Goal: Use online tool/utility: Utilize a website feature to perform a specific function

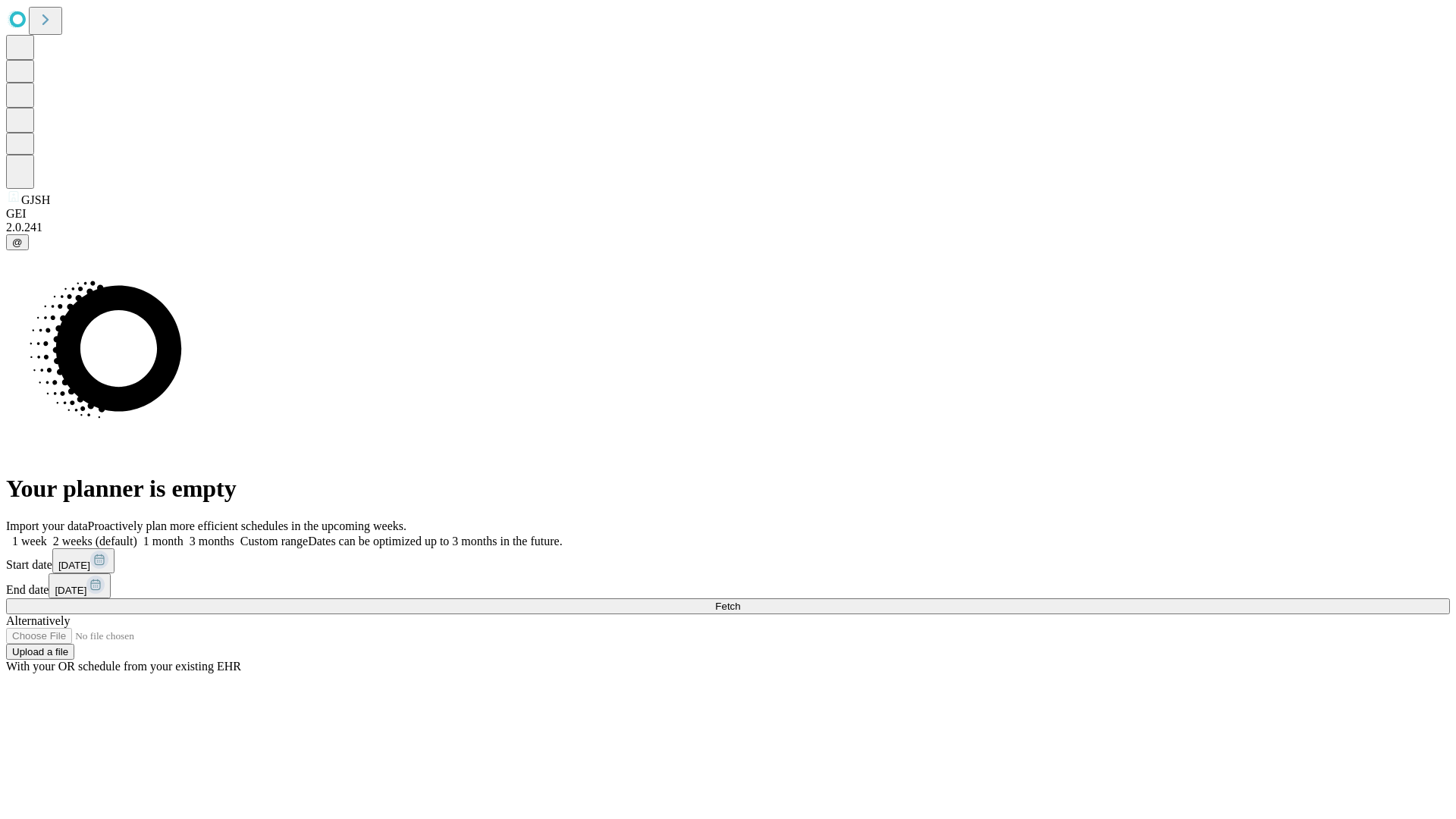
click at [740, 601] on span "Fetch" at bounding box center [727, 606] width 25 height 11
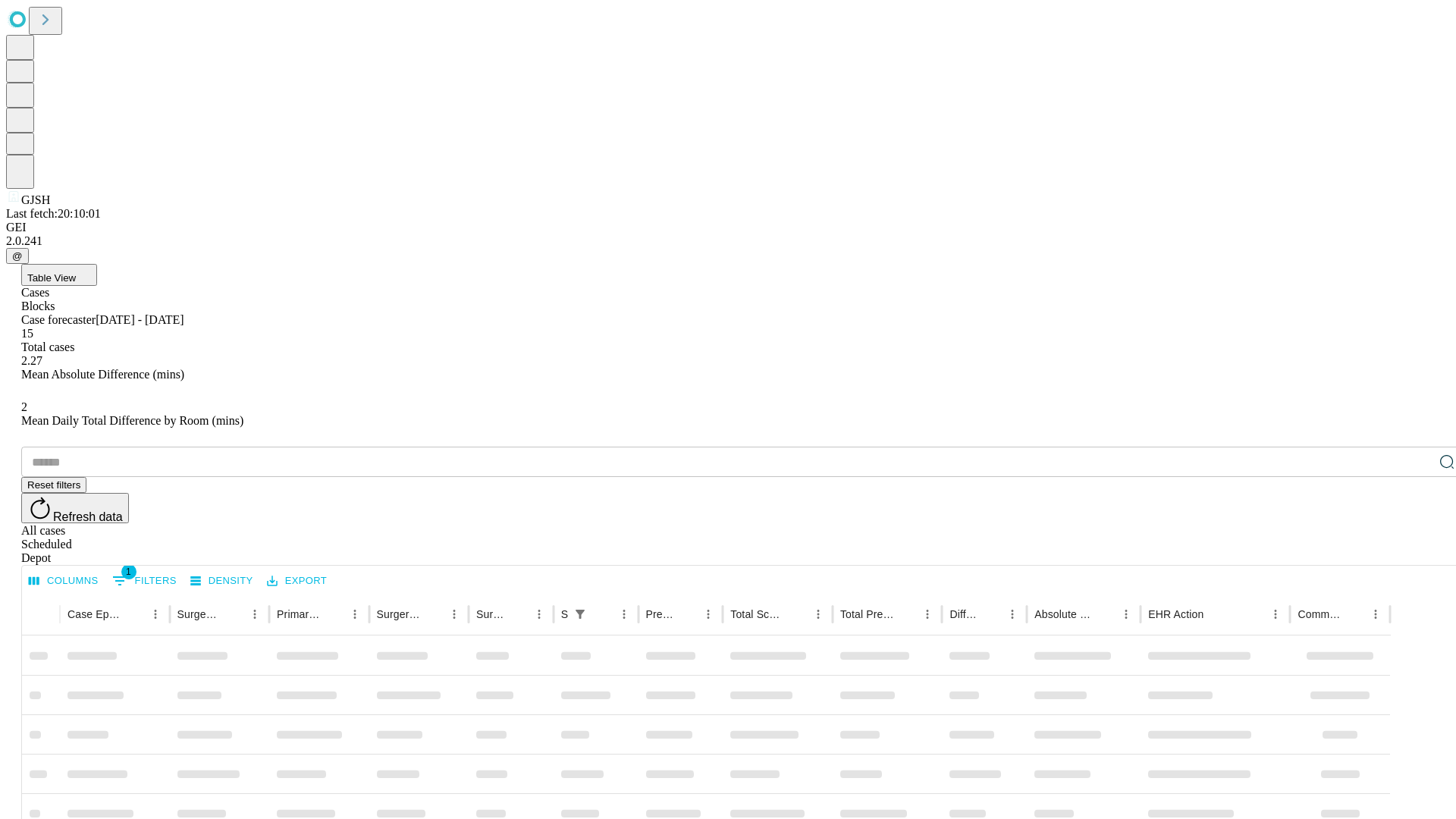
click at [76, 272] on span "Table View" at bounding box center [51, 278] width 49 height 11
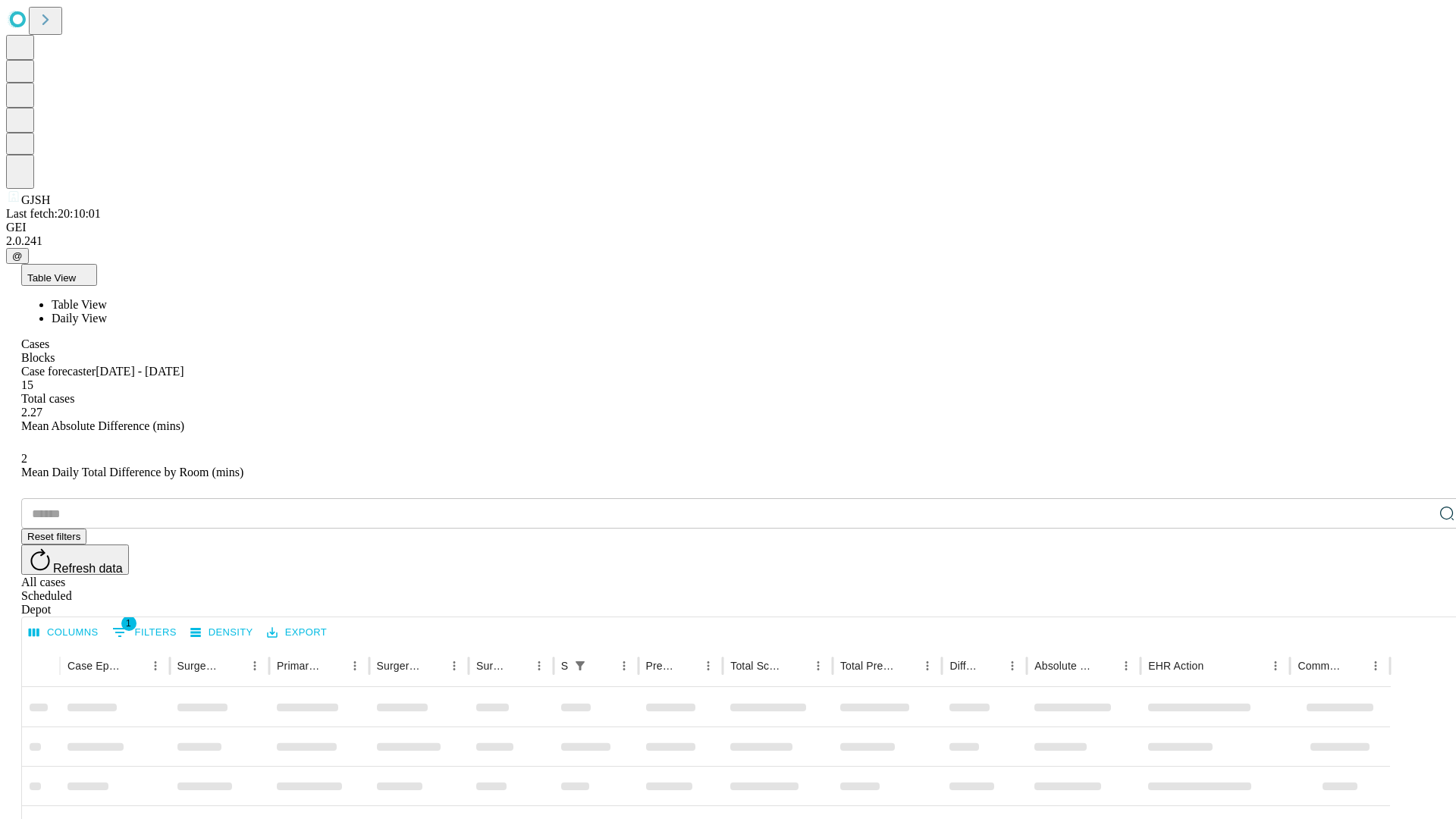
click at [107, 311] on span "Daily View" at bounding box center [79, 318] width 55 height 13
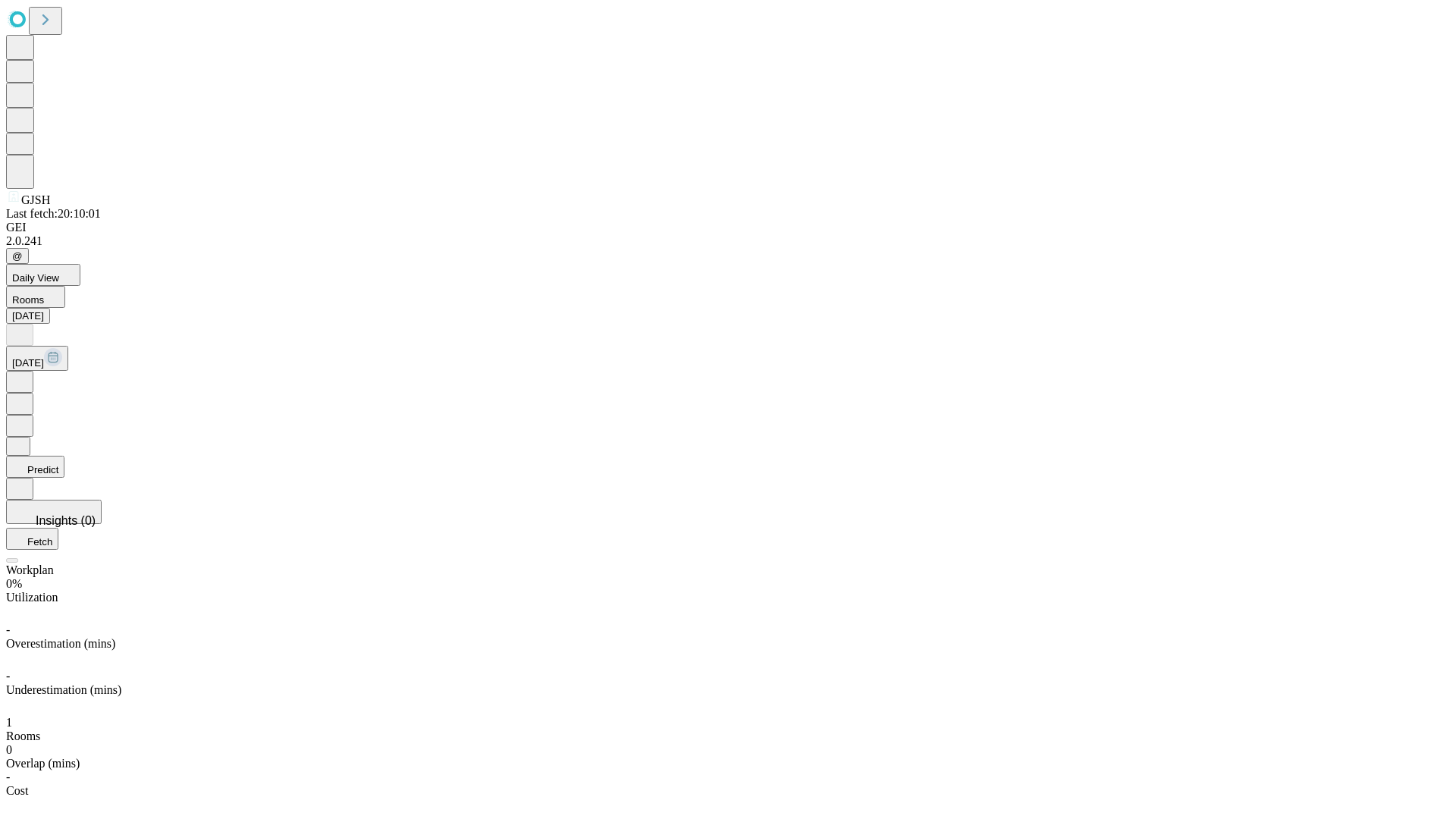
click at [64, 456] on button "Predict" at bounding box center [36, 467] width 59 height 22
